Goal: Information Seeking & Learning: Learn about a topic

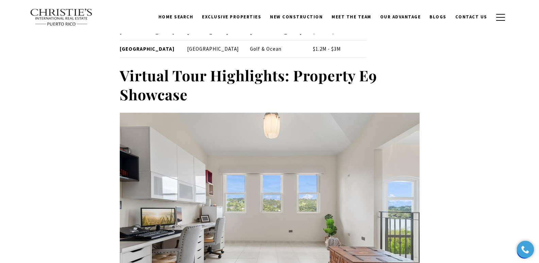
scroll to position [2106, 0]
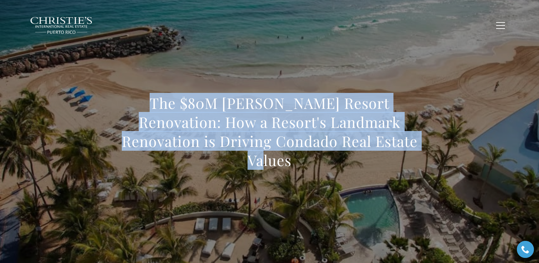
drag, startPoint x: 129, startPoint y: 112, endPoint x: 399, endPoint y: 152, distance: 273.2
click at [399, 152] on h1 "The $80M La Concha Resort Renovation: How a Resort's Landmark Renovation is Dri…" at bounding box center [270, 132] width 300 height 76
copy h1 "The $80M La Concha Resort Renovation: How a Resort's Landmark Renovation is Dri…"
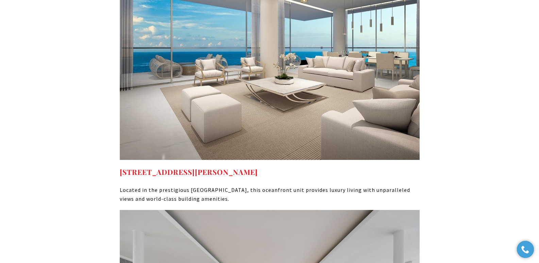
scroll to position [3450, 0]
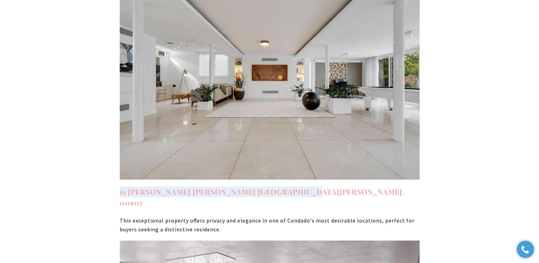
drag, startPoint x: 293, startPoint y: 165, endPoint x: 120, endPoint y: 161, distance: 173.4
click at [120, 186] on h4 "11 Manuel Rodriguez Serra San Juan PR, 00907" at bounding box center [270, 196] width 300 height 21
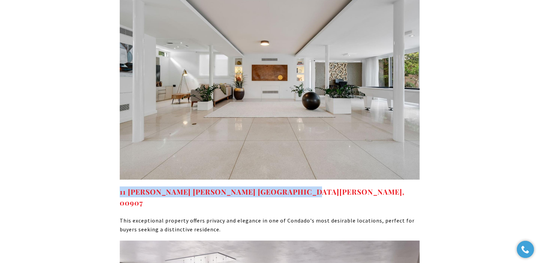
copy strong "11 Manuel Rodriguez Serra San Juan PR, 00907"
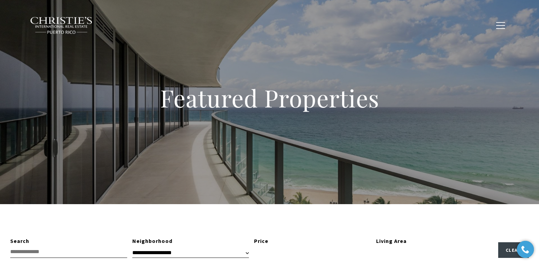
click at [310, 134] on div "Featured Properties" at bounding box center [269, 102] width 539 height 204
click at [498, 27] on button "button" at bounding box center [501, 26] width 18 height 20
type input "**********"
type input "*********"
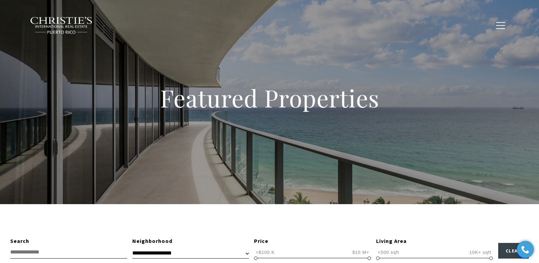
click at [301, 24] on span "New Construction" at bounding box center [296, 25] width 53 height 6
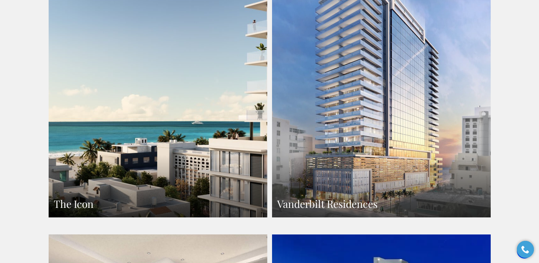
scroll to position [539, 0]
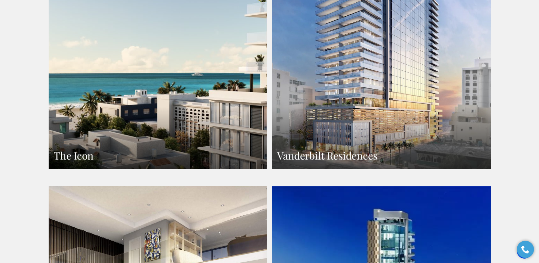
click at [395, 70] on link "Vanderbilt Residences" at bounding box center [381, 35] width 219 height 267
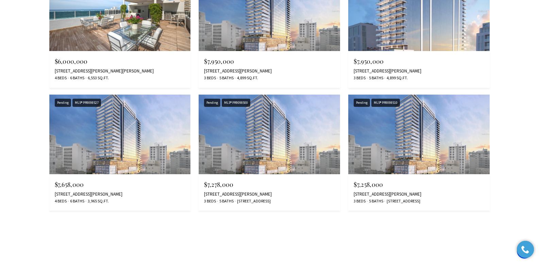
scroll to position [1718, 0]
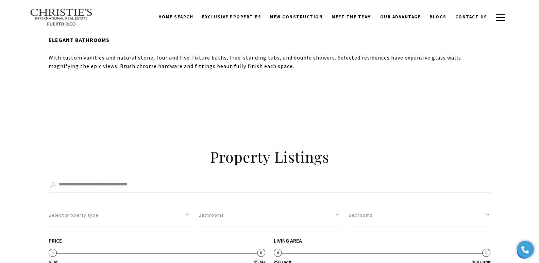
drag, startPoint x: 541, startPoint y: 13, endPoint x: 516, endPoint y: 99, distance: 89.6
click at [524, 112] on html "Skip to main content Enable accessibility for low vision Open the accessibility…" at bounding box center [269, 11] width 539 height 2329
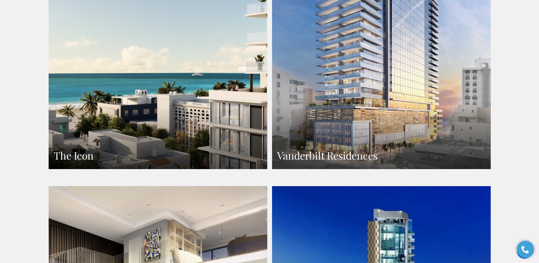
click at [141, 123] on link "The Icon" at bounding box center [158, 35] width 219 height 267
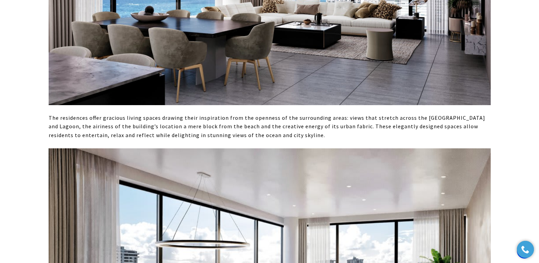
scroll to position [510, 0]
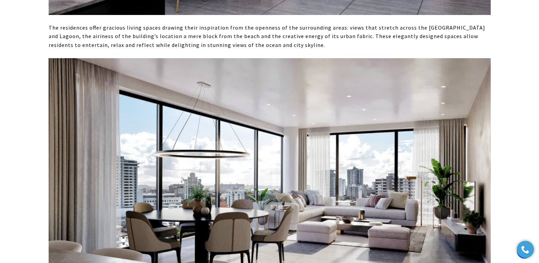
drag, startPoint x: 543, startPoint y: 9, endPoint x: 537, endPoint y: 36, distance: 27.5
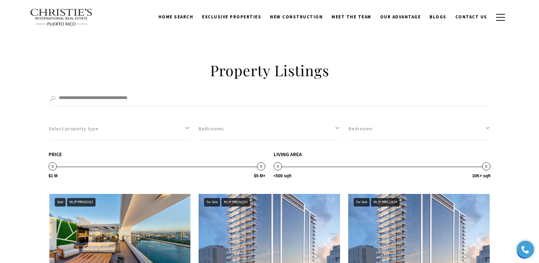
scroll to position [3614, 0]
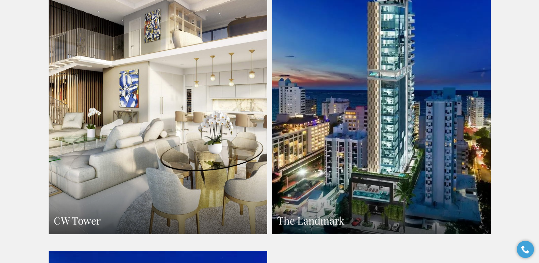
scroll to position [539, 0]
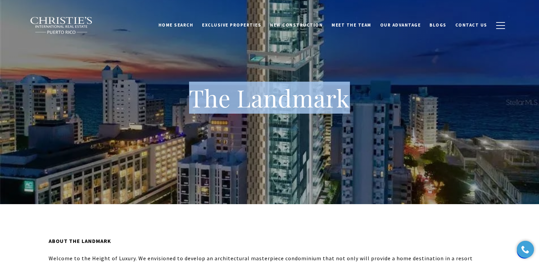
drag, startPoint x: 179, startPoint y: 103, endPoint x: 360, endPoint y: 98, distance: 182.0
click at [360, 98] on h1 "The Landmark" at bounding box center [270, 98] width 272 height 30
copy h1 "The Landmark"
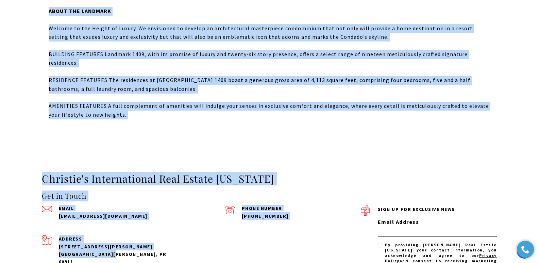
scroll to position [247, 0]
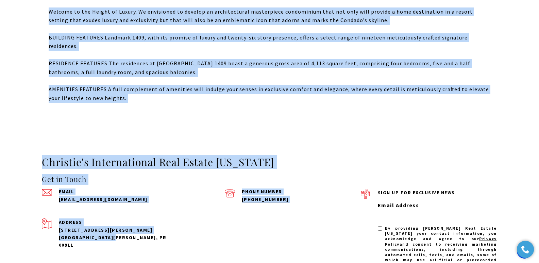
drag, startPoint x: 47, startPoint y: 223, endPoint x: 135, endPoint y: 97, distance: 153.8
click at [135, 97] on div "ABOUT THE LANDMARK Welcome to the Height of Luxury. We envisioned to develop an…" at bounding box center [269, 45] width 539 height 177
copy div "ABOUT THE LANDMARK Welcome to the Height of Luxury. We envisioned to develop an…"
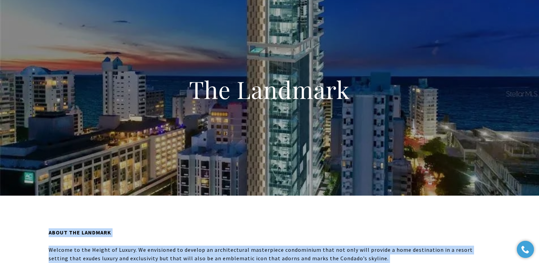
scroll to position [0, 0]
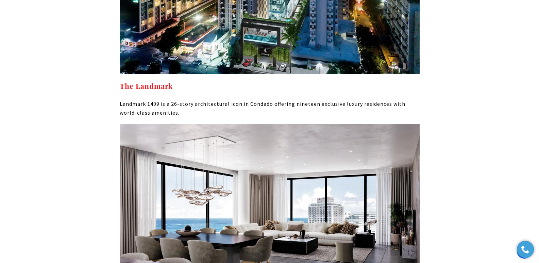
scroll to position [3605, 0]
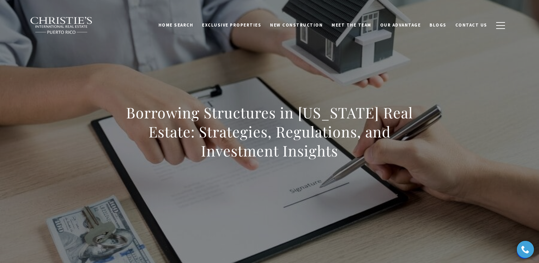
drag, startPoint x: 130, startPoint y: 113, endPoint x: 352, endPoint y: 158, distance: 226.1
click at [352, 158] on h1 "Borrowing Structures in Puerto Rico Real Estate: Strategies, Regulations, and I…" at bounding box center [270, 131] width 300 height 57
copy h1 "Borrowing Structures in Puerto Rico Real Estate: Strategies, Regulations, and I…"
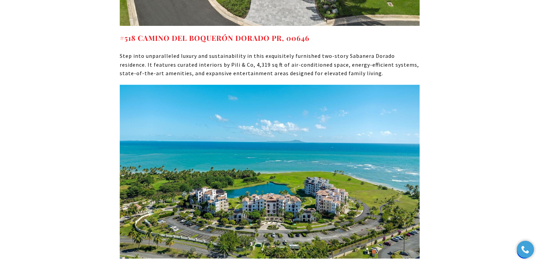
scroll to position [3954, 0]
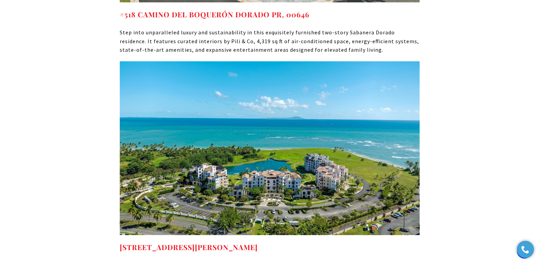
drag, startPoint x: 282, startPoint y: 157, endPoint x: 118, endPoint y: 161, distance: 163.2
copy link "238 CANDELERO DR HUMACAO PR, 00791"
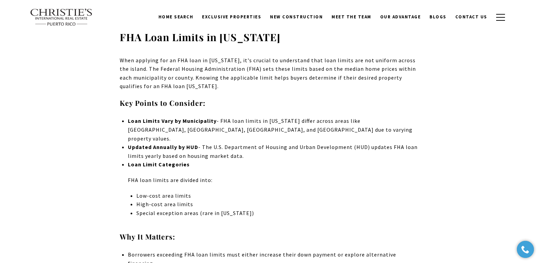
scroll to position [1147, 0]
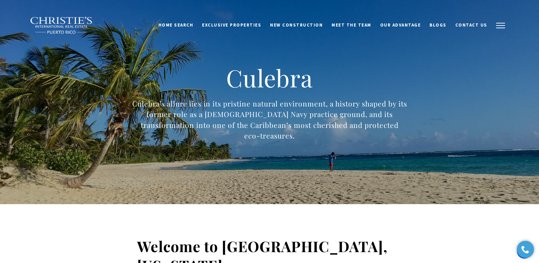
click at [505, 29] on button "button" at bounding box center [501, 26] width 18 height 20
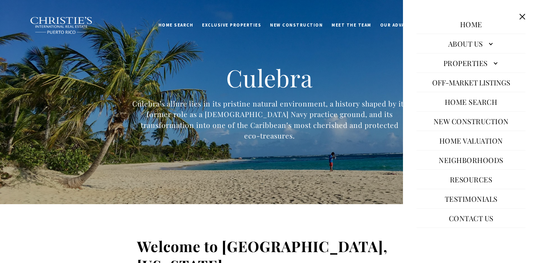
click at [463, 162] on link "Neighborhoods" at bounding box center [470, 160] width 71 height 16
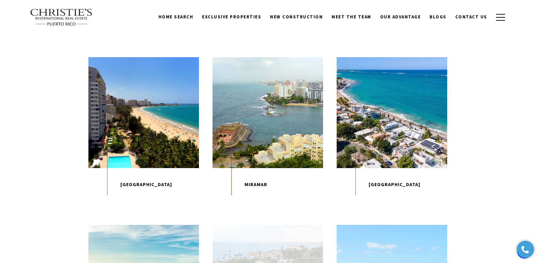
scroll to position [690, 0]
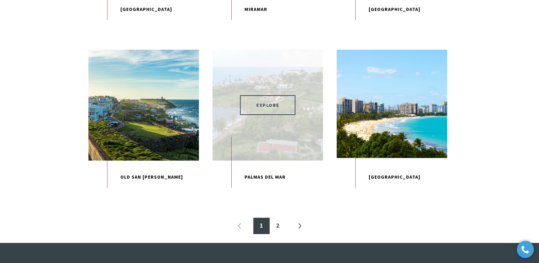
click at [268, 115] on span "EXPLORE" at bounding box center [267, 105] width 55 height 20
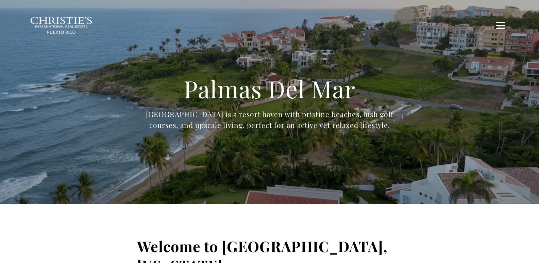
type input "**********"
type input "*********"
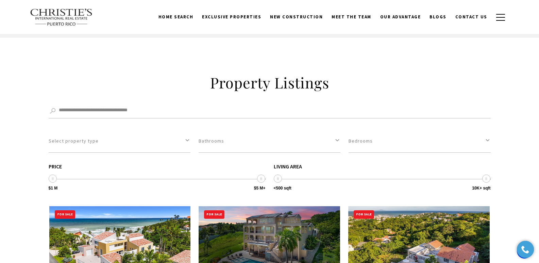
scroll to position [1864, 0]
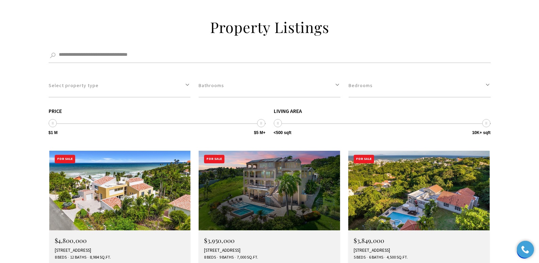
click at [219, 248] on div "22 PORT ROAD, HUMACAO, PR 00791" at bounding box center [269, 250] width 131 height 5
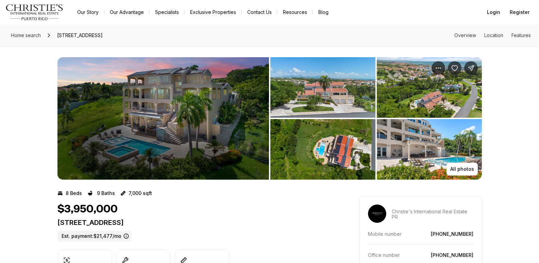
drag, startPoint x: 59, startPoint y: 222, endPoint x: 198, endPoint y: 223, distance: 139.1
click at [198, 223] on p "[STREET_ADDRESS]" at bounding box center [195, 222] width 277 height 8
copy p "[STREET_ADDRESS]"
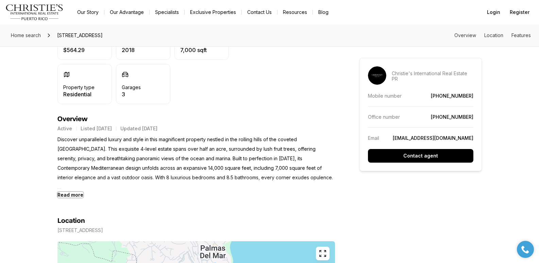
click at [71, 195] on b "Read more" at bounding box center [70, 195] width 26 height 6
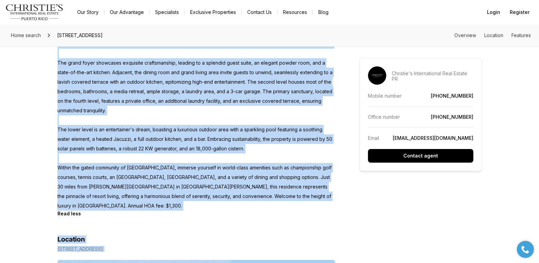
scroll to position [400, 0]
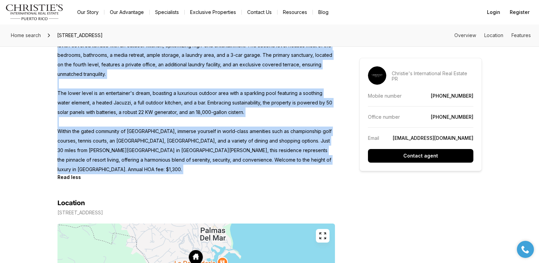
drag, startPoint x: 57, startPoint y: 140, endPoint x: 90, endPoint y: 176, distance: 48.6
click at [90, 176] on div "Discover unparalleled luxury and style in this magnificent property nestled in …" at bounding box center [195, 72] width 277 height 215
copy div "Discover unparalleled luxury and style in this magnificent property nestled in …"
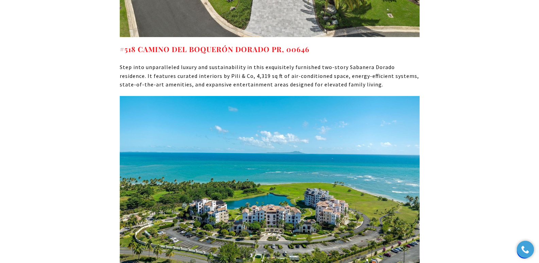
scroll to position [3927, 0]
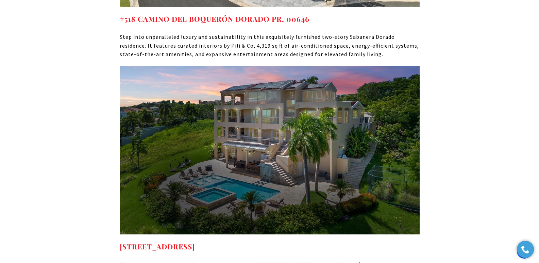
scroll to position [3982, 0]
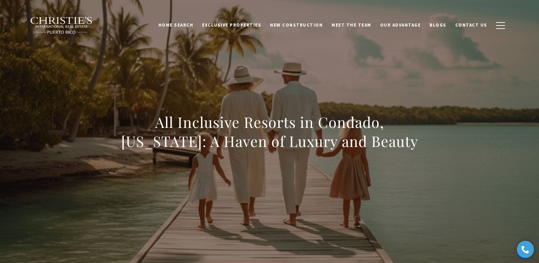
drag, startPoint x: 134, startPoint y: 123, endPoint x: 401, endPoint y: 147, distance: 267.9
click at [401, 147] on h1 "All Inclusive Resorts in Condado, Puerto Rico: A Haven of Luxury and Beauty" at bounding box center [270, 132] width 300 height 38
copy h1 "All Inclusive Resorts in Condado, Puerto Rico: A Haven of Luxury and Beauty"
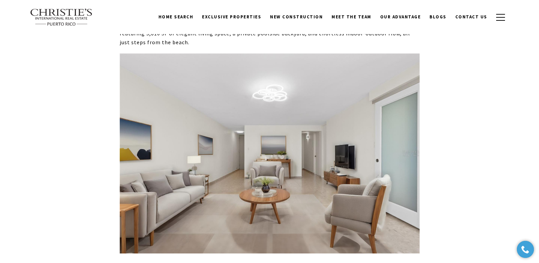
scroll to position [4898, 0]
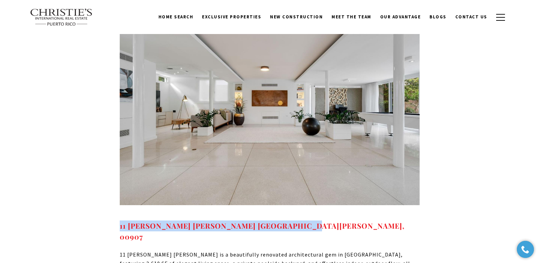
drag, startPoint x: 322, startPoint y: 45, endPoint x: 117, endPoint y: 45, distance: 204.7
copy strong "11 MANUEL RODRIGUEZ SERRA SAN JUAN PR, 00907"
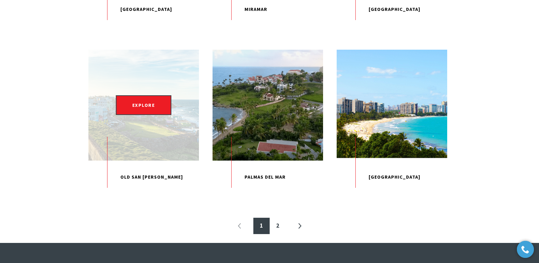
scroll to position [460, 0]
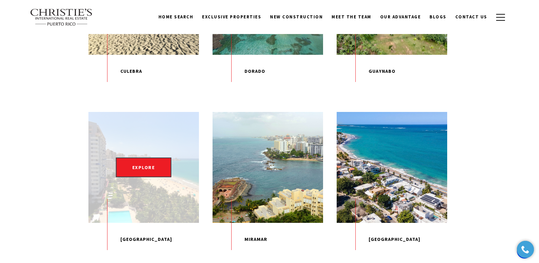
click at [149, 211] on div "EXPLORE" at bounding box center [143, 167] width 111 height 111
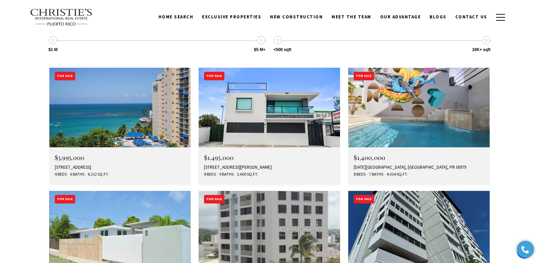
scroll to position [1888, 0]
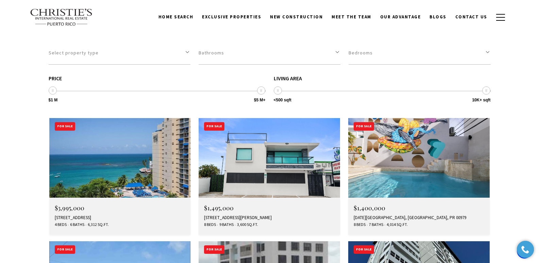
drag, startPoint x: 542, startPoint y: 20, endPoint x: 535, endPoint y: 160, distance: 140.6
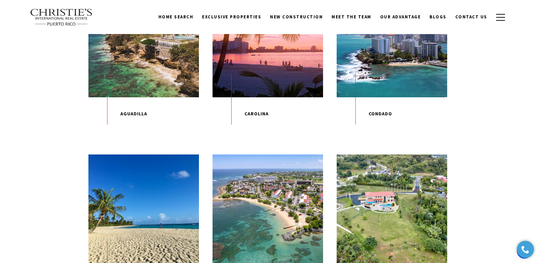
scroll to position [236, 0]
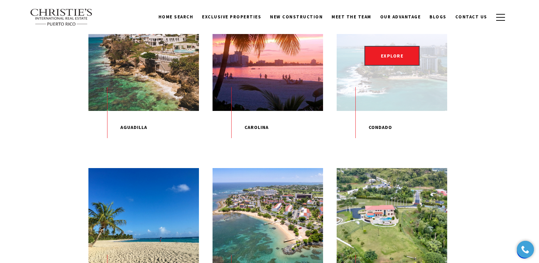
click at [384, 73] on div "EXPLORE" at bounding box center [392, 55] width 111 height 111
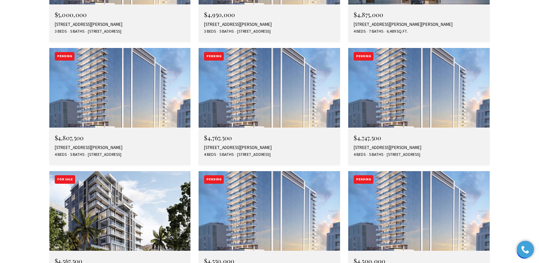
scroll to position [2084, 0]
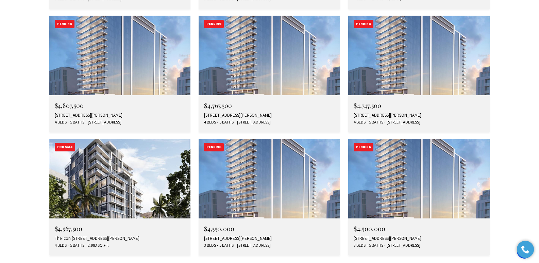
click at [126, 139] on img at bounding box center [119, 179] width 141 height 80
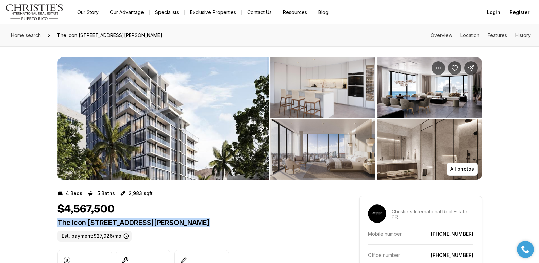
drag, startPoint x: 56, startPoint y: 222, endPoint x: 250, endPoint y: 221, distance: 193.8
copy p "The Icon [STREET_ADDRESS][PERSON_NAME]"
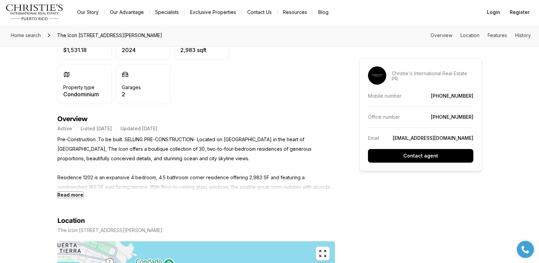
click at [77, 195] on b "Read more" at bounding box center [70, 195] width 26 height 6
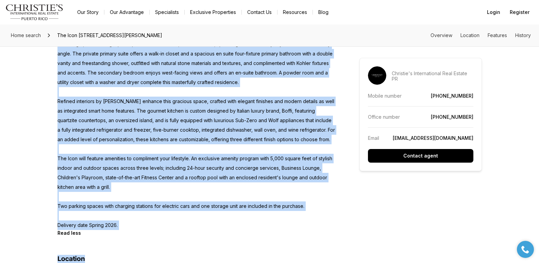
scroll to position [405, 0]
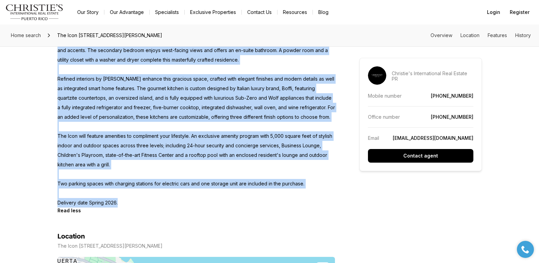
drag, startPoint x: 58, startPoint y: 139, endPoint x: 310, endPoint y: 206, distance: 261.0
click at [310, 206] on p "Pre-Construction. To be built. SELLING PRE-CONSTRUCTION- Located on Ashford Ave…" at bounding box center [195, 84] width 277 height 248
copy p "Pre-Construction. To be built. SELLING PRE-CONSTRUCTION- Located on Ashford Ave…"
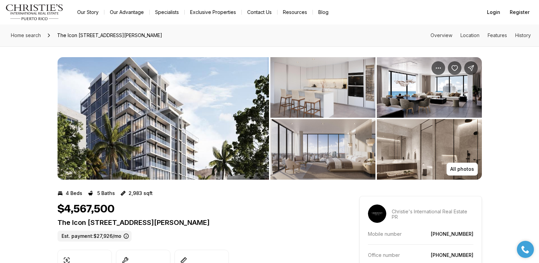
click at [409, 90] on img "View image gallery" at bounding box center [429, 87] width 105 height 61
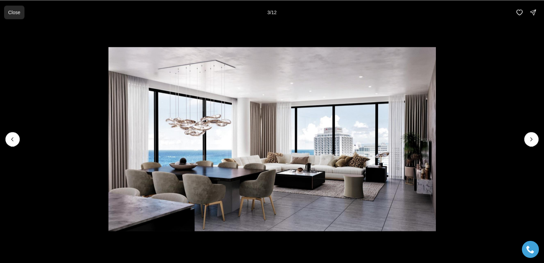
click at [14, 10] on p "Close" at bounding box center [14, 12] width 12 height 5
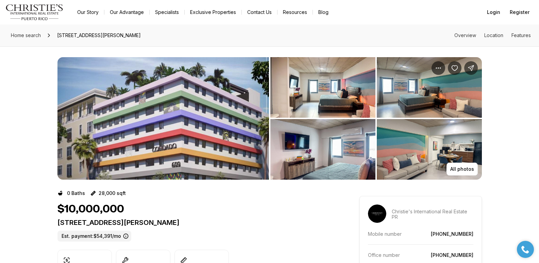
scroll to position [230, 0]
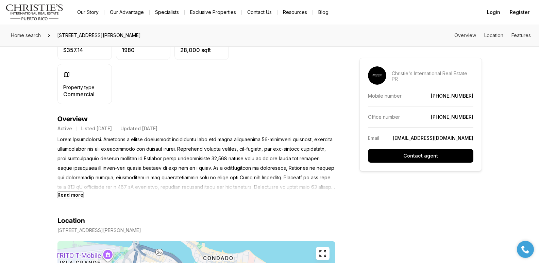
click at [73, 196] on b "Read more" at bounding box center [70, 195] width 26 height 6
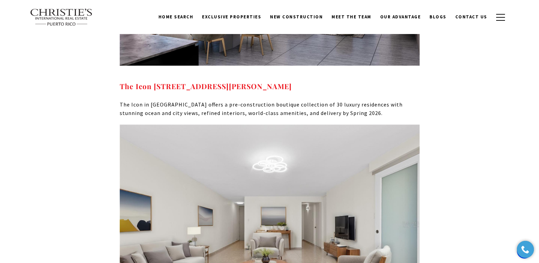
scroll to position [4776, 0]
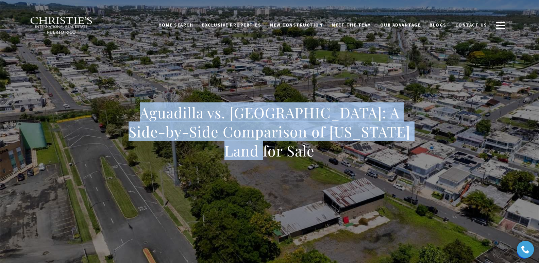
drag, startPoint x: 138, startPoint y: 115, endPoint x: 431, endPoint y: 157, distance: 296.1
click at [431, 157] on div "Aguadilla vs. Carolina: A Side-by-Side Comparison of Puerto Rico Land for Sale" at bounding box center [270, 136] width 476 height 204
copy h1 "Aguadilla vs. Carolina: A Side-by-Side Comparison of Puerto Rico Land for Sale"
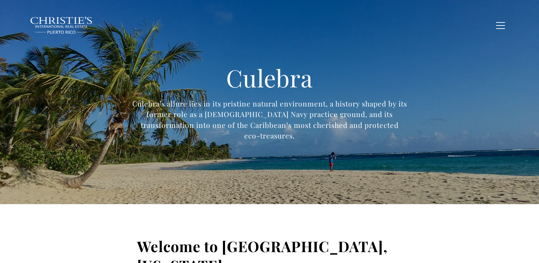
type input "**********"
type input "*********"
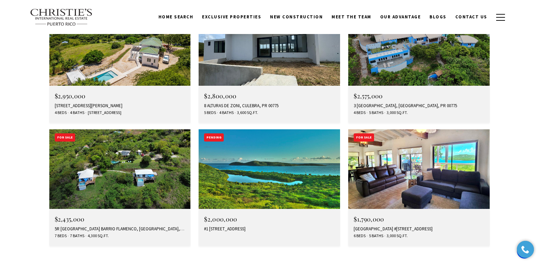
scroll to position [2300, 0]
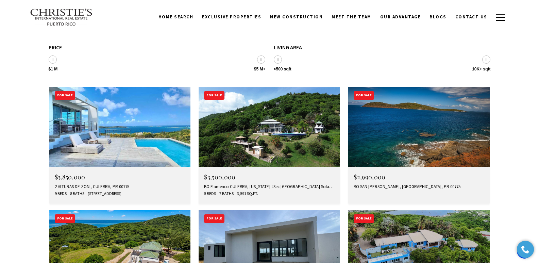
click at [375, 184] on div "BO SAN ISIDRO, CULEBRA, PR 00775" at bounding box center [419, 186] width 131 height 5
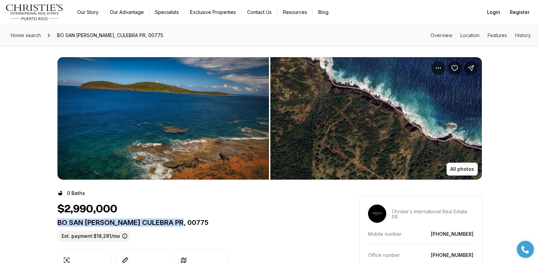
drag, startPoint x: 57, startPoint y: 223, endPoint x: 183, endPoint y: 222, distance: 126.1
click at [183, 222] on p "BO SAN [PERSON_NAME] CULEBRA PR, 00775" at bounding box center [195, 222] width 277 height 8
copy p "BO SAN [PERSON_NAME] CULEBRA PR, 00775"
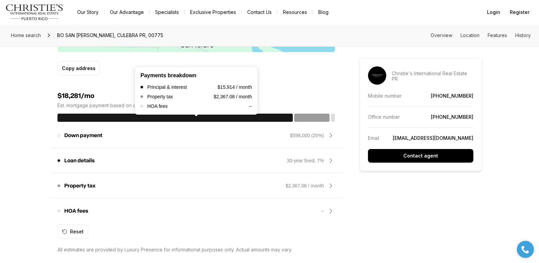
scroll to position [230, 0]
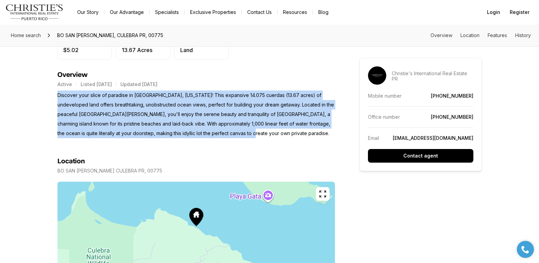
drag, startPoint x: 58, startPoint y: 96, endPoint x: 239, endPoint y: 137, distance: 185.4
click at [239, 137] on p "Discover your slice of paradise in Culebra, Puerto Rico! This expansive 14.075 …" at bounding box center [195, 114] width 277 height 48
copy p "Discover your slice of paradise in Culebra, Puerto Rico! This expansive 14.075 …"
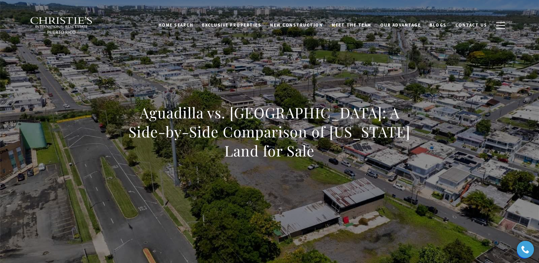
click at [117, 68] on div "Aguadilla vs. [GEOGRAPHIC_DATA]: A Side-by-Side Comparison of [US_STATE] Land f…" at bounding box center [270, 136] width 476 height 204
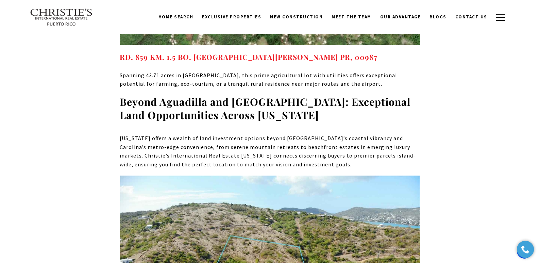
scroll to position [4809, 0]
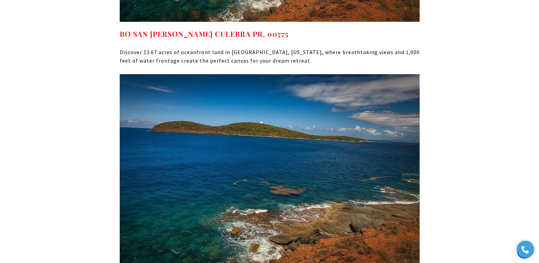
scroll to position [5099, 0]
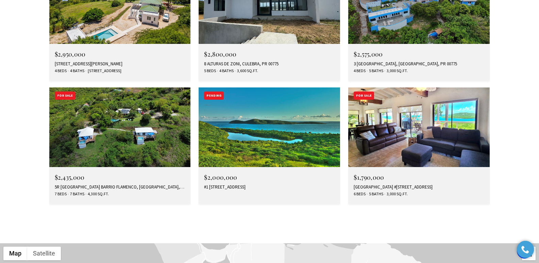
scroll to position [2556, 0]
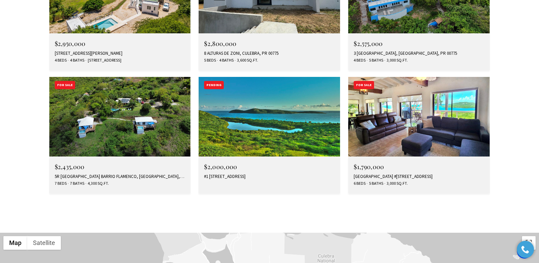
click at [217, 174] on div "#1 ZONI BEACH ESTATES HIGHWAY 250, CULEBRA, PR 00775" at bounding box center [269, 176] width 131 height 5
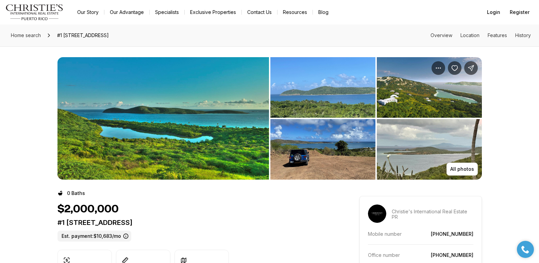
drag, startPoint x: 57, startPoint y: 222, endPoint x: 262, endPoint y: 224, distance: 204.4
click at [262, 224] on p "#1 [STREET_ADDRESS]" at bounding box center [195, 222] width 277 height 8
copy p "#1 [STREET_ADDRESS]"
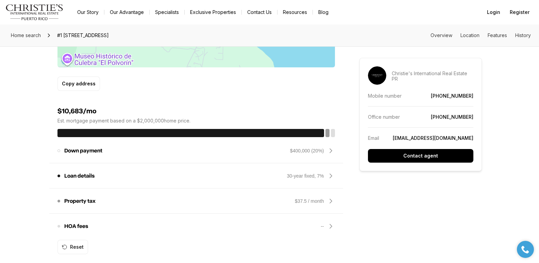
scroll to position [230, 0]
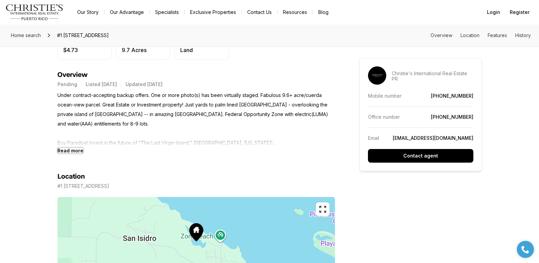
click at [77, 151] on b "Read more" at bounding box center [70, 151] width 26 height 6
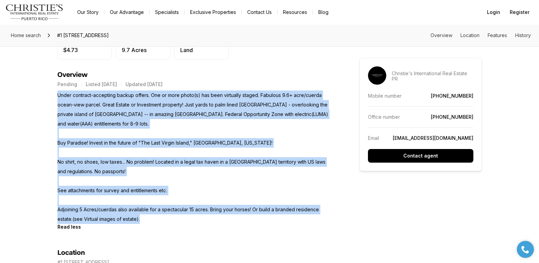
drag, startPoint x: 57, startPoint y: 95, endPoint x: 133, endPoint y: 219, distance: 145.9
copy p "Under contract-accepting backup offers. One or more photo(s) has been virtually…"
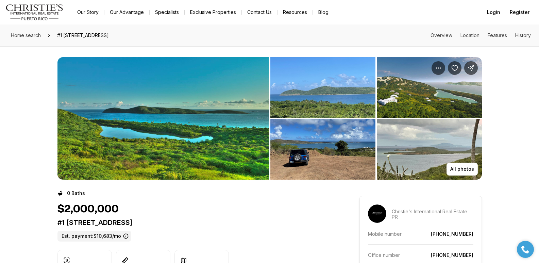
drag, startPoint x: 58, startPoint y: 224, endPoint x: 270, endPoint y: 223, distance: 211.8
click at [270, 223] on p "#1 [STREET_ADDRESS]" at bounding box center [195, 222] width 277 height 8
copy p "#1 [STREET_ADDRESS]"
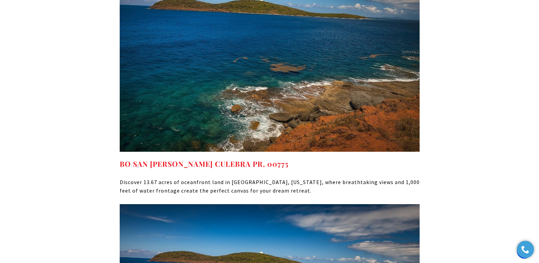
scroll to position [5196, 0]
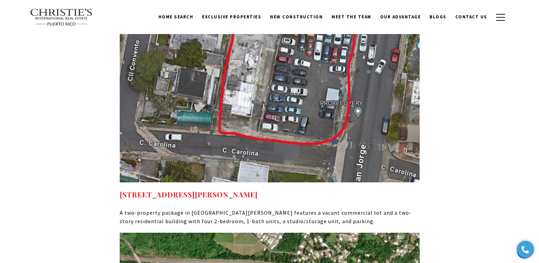
scroll to position [5196, 0]
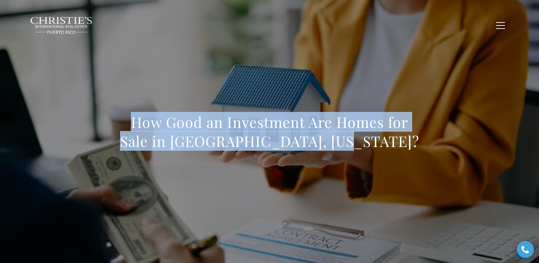
drag, startPoint x: 130, startPoint y: 124, endPoint x: 413, endPoint y: 146, distance: 284.4
click at [418, 147] on h1 "How Good an Investment Are Homes for Sale in Guaynabo, Puerto Rico?" at bounding box center [270, 132] width 300 height 38
copy h1 "How Good an Investment Are Homes for Sale in Guaynabo, Puerto Rico?"
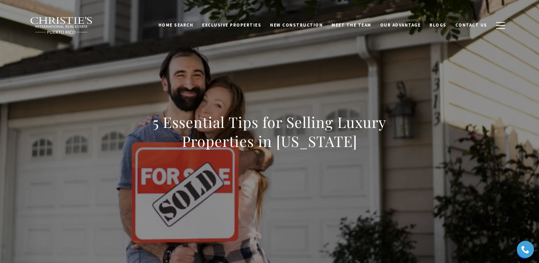
drag, startPoint x: 147, startPoint y: 126, endPoint x: 399, endPoint y: 147, distance: 252.8
click at [399, 147] on h1 "5 Essential Tips for Selling Luxury Properties in Puerto Rico" at bounding box center [270, 132] width 300 height 38
copy h1 "5 Essential Tips for Selling Luxury Properties in [US_STATE]"
click at [145, 126] on h1 "5 Essential Tips for Selling Luxury Properties in Puerto Rico" at bounding box center [270, 132] width 300 height 38
drag, startPoint x: 145, startPoint y: 126, endPoint x: 382, endPoint y: 148, distance: 238.4
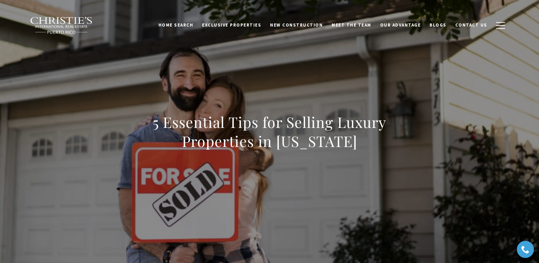
click at [382, 148] on h1 "5 Essential Tips for Selling Luxury Properties in Puerto Rico" at bounding box center [270, 132] width 300 height 38
copy h1 "5 Essential Tips for Selling Luxury Properties in Puerto Rico"
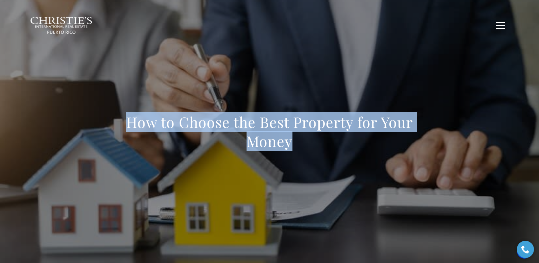
drag, startPoint x: 124, startPoint y: 117, endPoint x: 348, endPoint y: 159, distance: 227.7
click at [348, 159] on div "How to Choose the Best Property for Your Money" at bounding box center [270, 136] width 300 height 47
copy h1 "How to Choose the Best Property for Your Money"
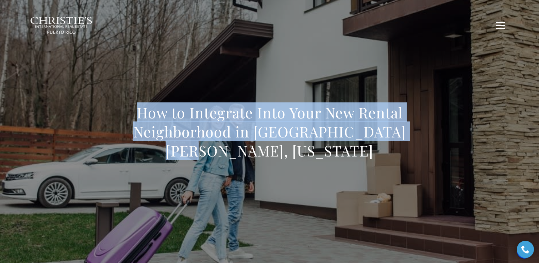
drag, startPoint x: 139, startPoint y: 118, endPoint x: 412, endPoint y: 141, distance: 274.0
click at [412, 141] on h1 "How to Integrate Into Your New Rental Neighborhood in [GEOGRAPHIC_DATA][PERSON_…" at bounding box center [270, 131] width 300 height 57
copy h1 "How to Integrate Into Your New Rental Neighborhood in [GEOGRAPHIC_DATA][PERSON_…"
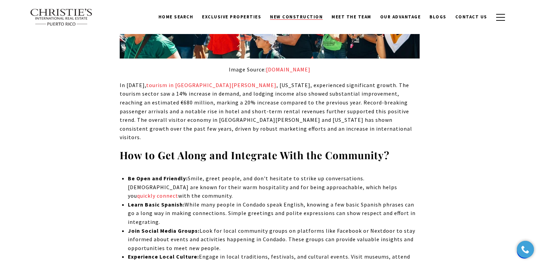
scroll to position [524, 0]
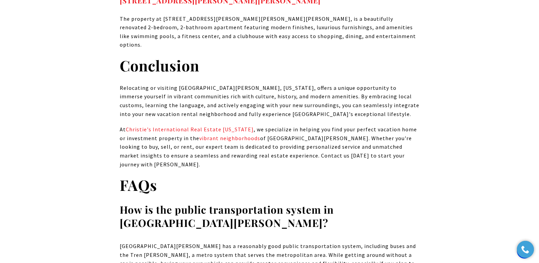
scroll to position [6119, 0]
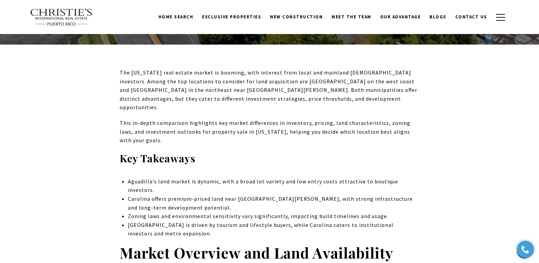
scroll to position [182, 0]
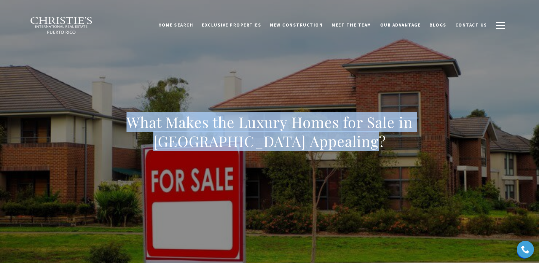
drag, startPoint x: 129, startPoint y: 123, endPoint x: 389, endPoint y: 136, distance: 259.8
click at [389, 136] on h1 "What Makes the Luxury Homes for Sale in Punta Las Marias Appealing?" at bounding box center [270, 132] width 300 height 38
copy h1 "What Makes the Luxury Homes for Sale in Punta Las Marias Appealing?"
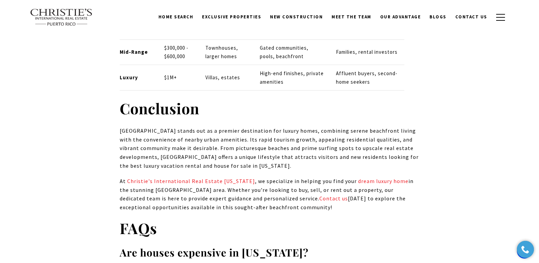
scroll to position [3014, 0]
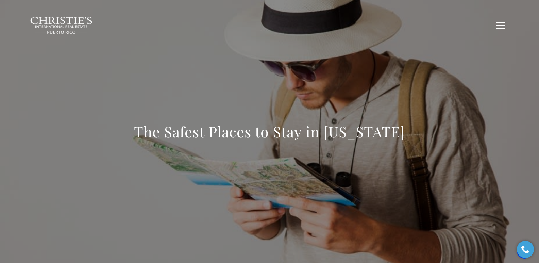
drag, startPoint x: 127, startPoint y: 131, endPoint x: 451, endPoint y: 147, distance: 324.4
click at [451, 147] on div "The Safest Places to Stay in Puerto Rico" at bounding box center [270, 136] width 476 height 204
copy h1 "The Safest Places to Stay in Puerto Rico"
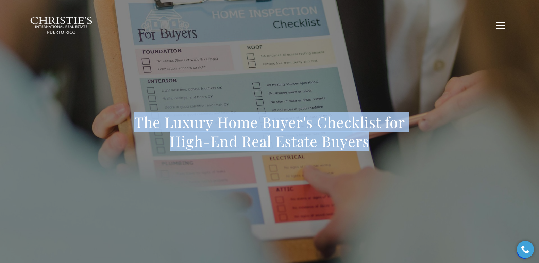
drag, startPoint x: 135, startPoint y: 123, endPoint x: 396, endPoint y: 151, distance: 262.6
click at [396, 151] on div "The Luxury Home Buyer's Checklist for High-End Real Estate Buyers" at bounding box center [270, 136] width 300 height 47
copy h1 "The Luxury Home Buyer's Checklist for High-End Real Estate Buyers"
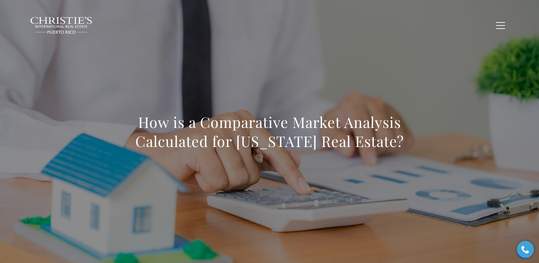
drag, startPoint x: 130, startPoint y: 119, endPoint x: 443, endPoint y: 139, distance: 313.8
click at [443, 139] on div "How is a Comparative Market Analysis Calculated for Puerto Rico Real Estate?" at bounding box center [270, 136] width 476 height 204
copy h1 "How is a Comparative Market Analysis Calculated for Puerto Rico Real Estate?"
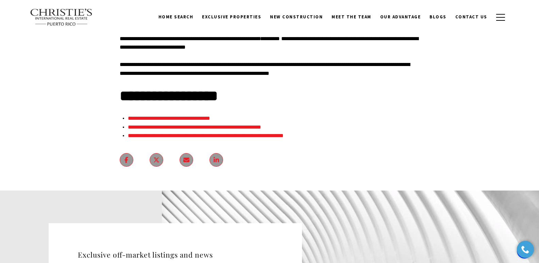
scroll to position [3231, 0]
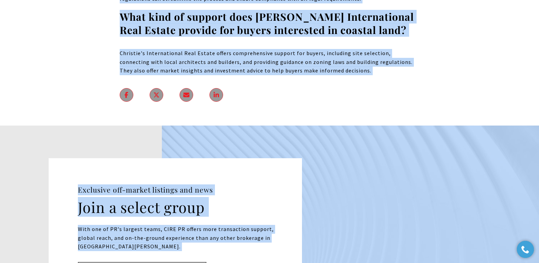
scroll to position [5218, 0]
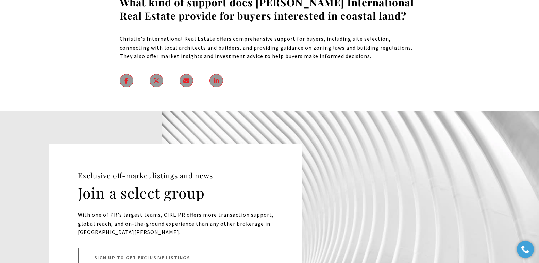
drag, startPoint x: 131, startPoint y: 114, endPoint x: 508, endPoint y: 103, distance: 377.2
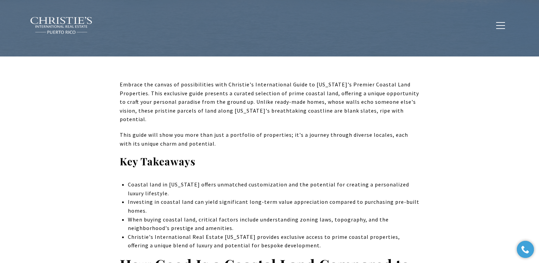
scroll to position [0, 0]
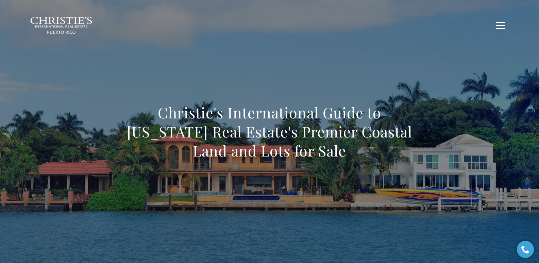
click at [115, 145] on div "Christie's International Guide to Puerto Rico Real Estate's Premier Coastal Lan…" at bounding box center [270, 136] width 476 height 204
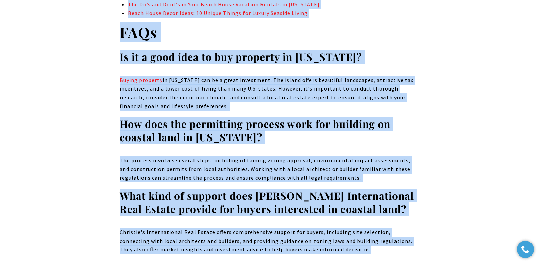
scroll to position [5030, 0]
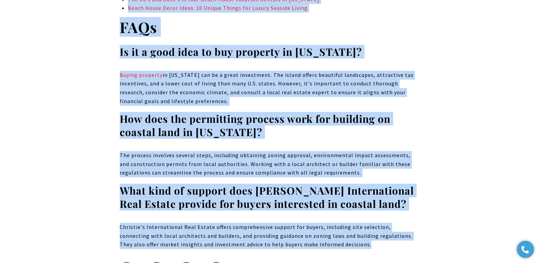
drag, startPoint x: 135, startPoint y: 113, endPoint x: 333, endPoint y: 204, distance: 218.2
copy body "Christie's International Guide to Puerto Rico Real Estate's Premier Coastal Lan…"
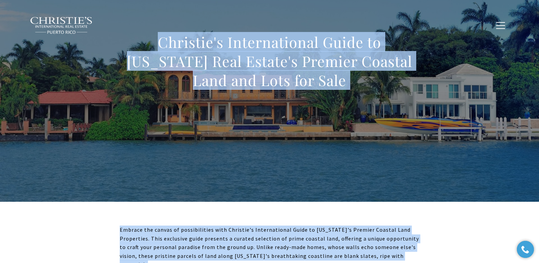
scroll to position [0, 0]
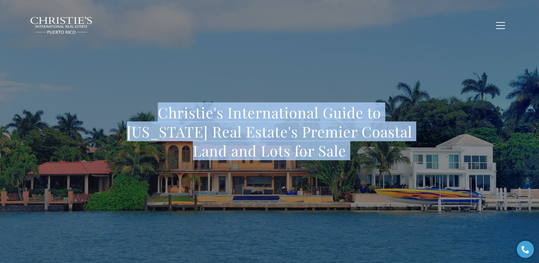
click at [157, 132] on h1 "Christie's International Guide to Puerto Rico Real Estate's Premier Coastal Lan…" at bounding box center [270, 131] width 300 height 57
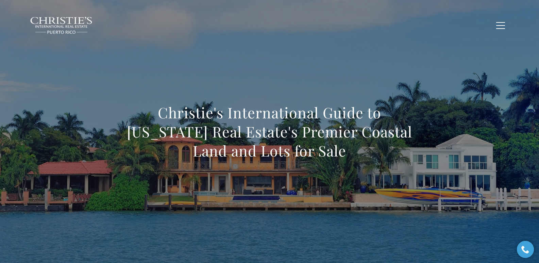
drag, startPoint x: 135, startPoint y: 116, endPoint x: 339, endPoint y: 153, distance: 207.7
click at [339, 153] on h1 "Christie's International Guide to Puerto Rico Real Estate's Premier Coastal Lan…" at bounding box center [270, 131] width 300 height 57
copy h1 "Christie's International Guide to Puerto Rico Real Estate's Premier Coastal Lan…"
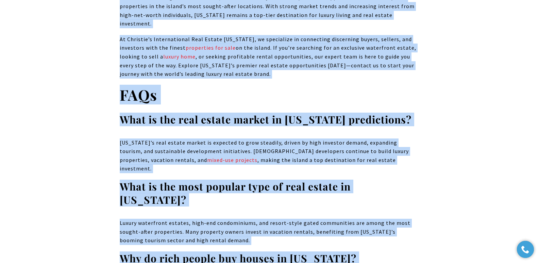
scroll to position [5624, 0]
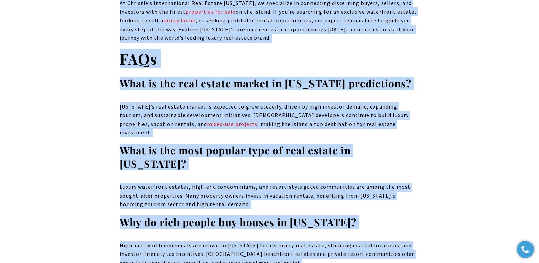
drag, startPoint x: 133, startPoint y: 114, endPoint x: 344, endPoint y: 166, distance: 218.3
copy body "Types of Construction Projects Popular Among Real Estate Developers in Puerto R…"
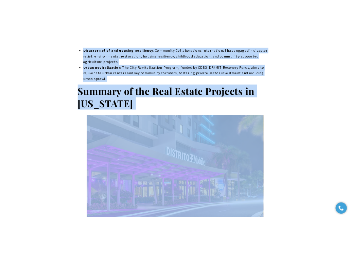
scroll to position [0, 0]
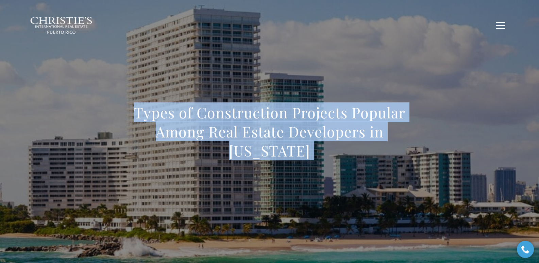
click at [250, 57] on div "Types of Construction Projects Popular Among Real Estate Developers in [US_STAT…" at bounding box center [270, 136] width 476 height 204
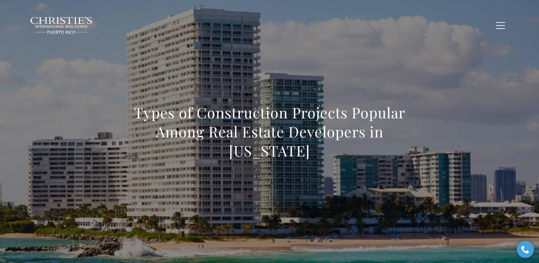
drag, startPoint x: 122, startPoint y: 112, endPoint x: 297, endPoint y: 157, distance: 180.9
click at [297, 157] on h1 "Types of Construction Projects Popular Among Real Estate Developers in [US_STAT…" at bounding box center [270, 131] width 300 height 57
copy h1 "Types of Construction Projects Popular Among Real Estate Developers in [US_STAT…"
